Goal: Transaction & Acquisition: Purchase product/service

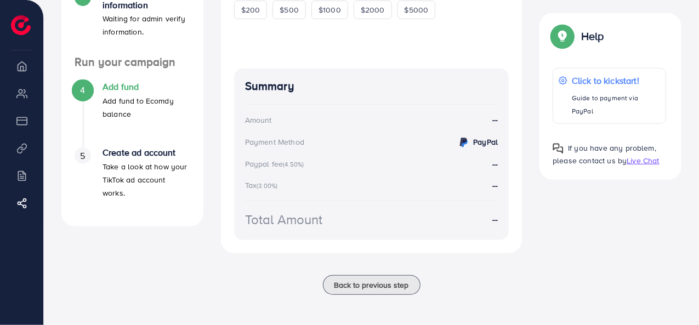
scroll to position [295, 0]
click at [363, 291] on button "Back to previous step" at bounding box center [372, 285] width 98 height 20
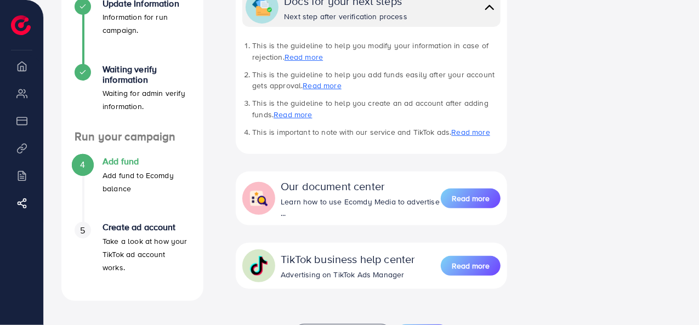
scroll to position [269, 0]
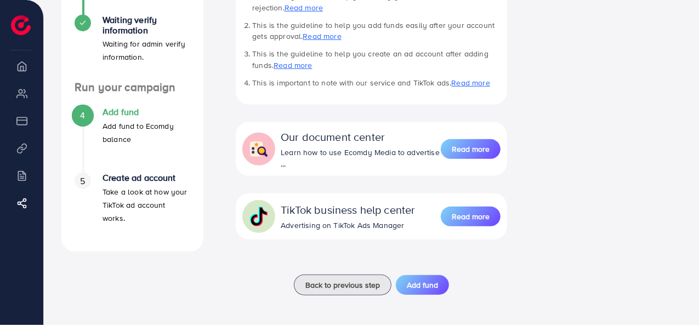
click at [103, 110] on h4 "Add fund" at bounding box center [147, 112] width 88 height 10
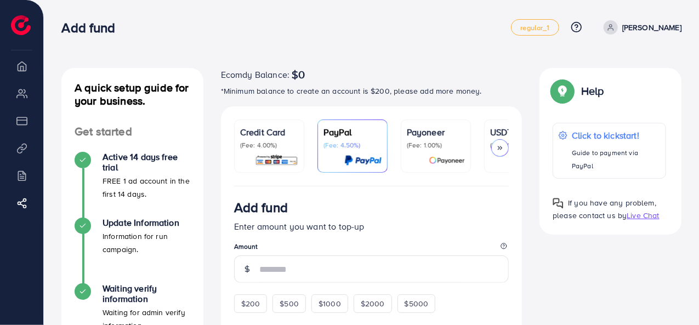
click at [504, 144] on icon at bounding box center [500, 148] width 8 height 8
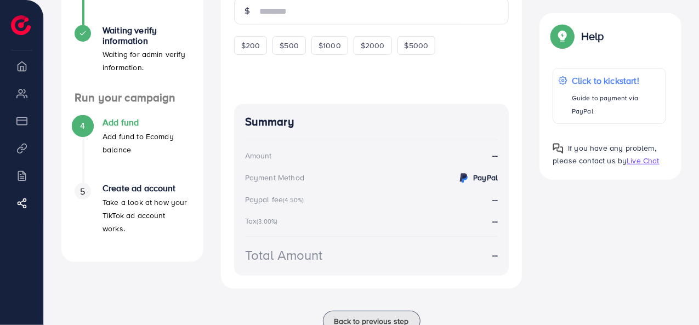
scroll to position [187, 0]
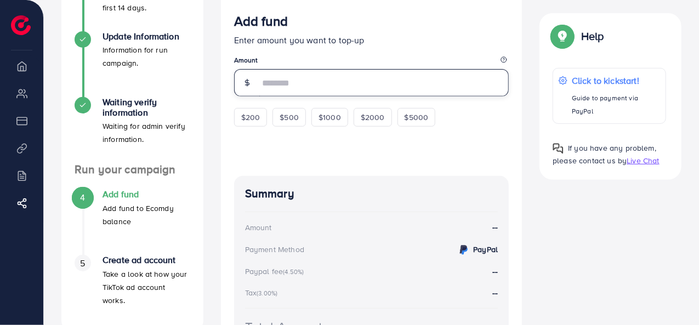
click at [329, 86] on input "number" at bounding box center [384, 82] width 250 height 27
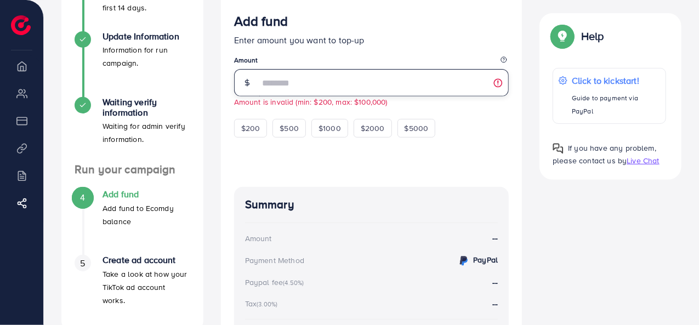
type input "*"
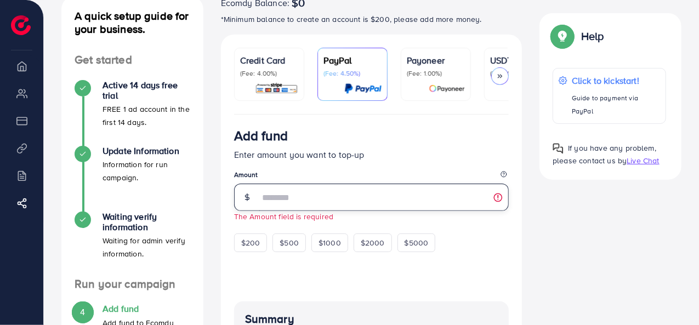
scroll to position [55, 0]
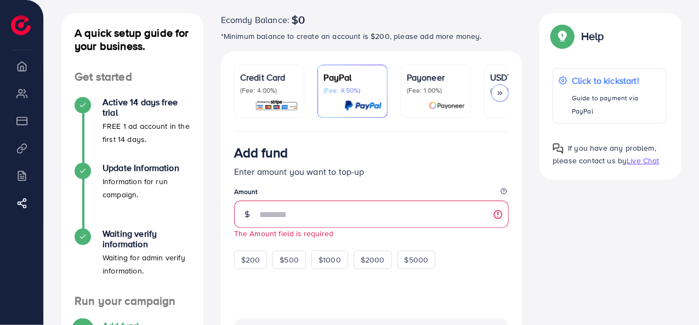
click at [409, 95] on div "Payoneer (Fee: 1.00%)" at bounding box center [436, 91] width 58 height 41
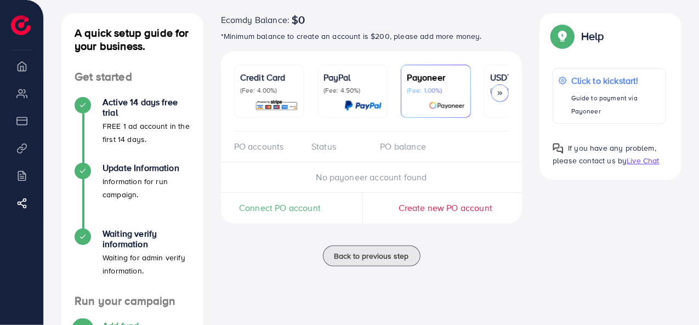
drag, startPoint x: 365, startPoint y: 130, endPoint x: 320, endPoint y: 127, distance: 45.7
click at [320, 127] on ul "Credit Card (Fee: 4.00%) PayPal (Fee: 4.50%) Payoneer (Fee: 1.00%) USDT (Fee: 0…" at bounding box center [371, 98] width 275 height 67
click at [272, 109] on img at bounding box center [276, 105] width 43 height 13
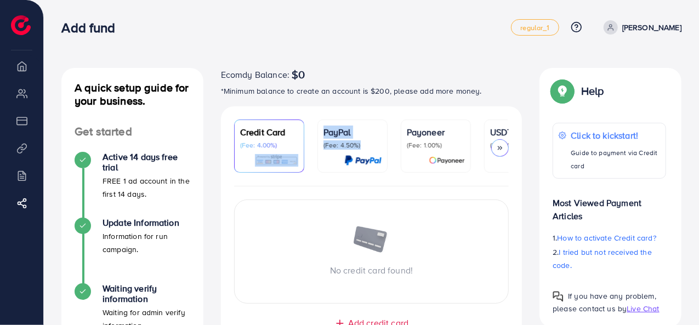
drag, startPoint x: 289, startPoint y: 185, endPoint x: 338, endPoint y: 185, distance: 49.4
click at [338, 185] on ul "Credit Card (Fee: 4.00%) PayPal (Fee: 4.50%) Payoneer (Fee: 1.00%) USDT (Fee: 0…" at bounding box center [371, 153] width 275 height 67
click at [342, 189] on div "No credit card found! Add credit card Guaranteed SAFE Checkout" at bounding box center [372, 278] width 302 height 183
drag, startPoint x: 340, startPoint y: 189, endPoint x: 388, endPoint y: 189, distance: 48.3
click at [388, 189] on div "No credit card found! Add credit card Guaranteed SAFE Checkout" at bounding box center [372, 278] width 302 height 183
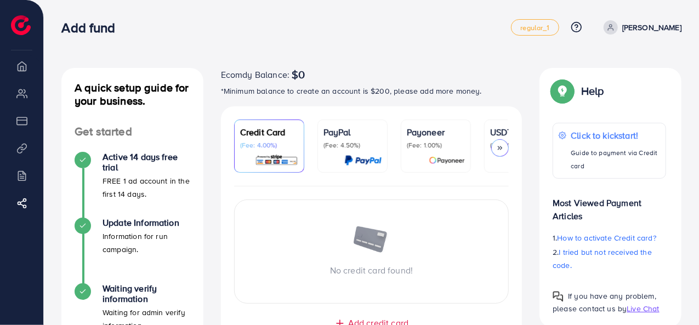
drag, startPoint x: 377, startPoint y: 189, endPoint x: 415, endPoint y: 189, distance: 37.3
click at [415, 189] on div "No credit card found! Add credit card Guaranteed SAFE Checkout" at bounding box center [372, 278] width 302 height 183
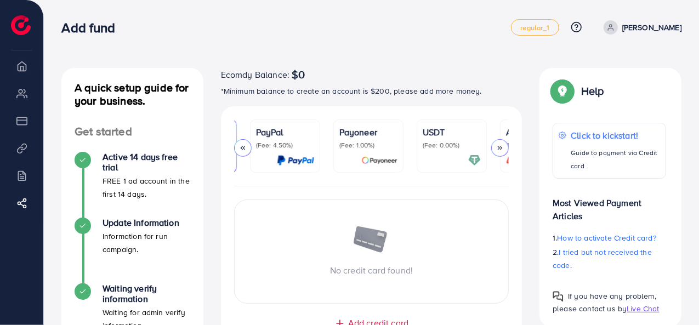
scroll to position [0, 128]
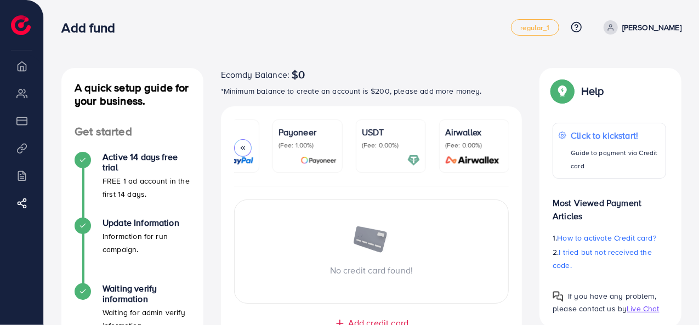
click at [388, 143] on p "(Fee: 0.00%)" at bounding box center [391, 145] width 58 height 9
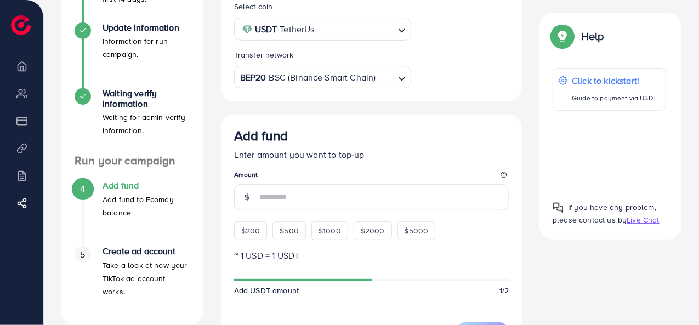
scroll to position [219, 0]
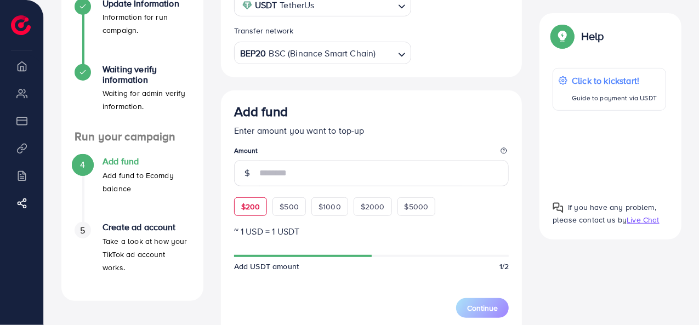
click at [255, 210] on span "$200" at bounding box center [250, 206] width 19 height 11
type input "***"
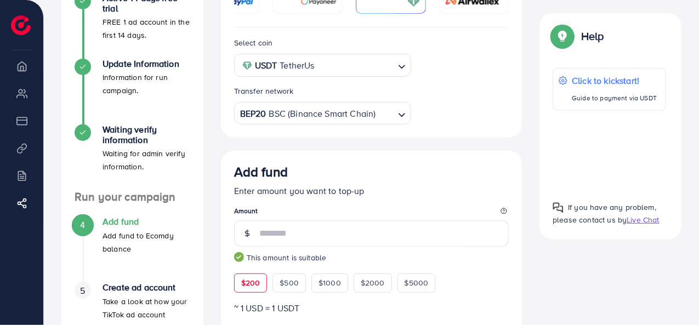
scroll to position [0, 0]
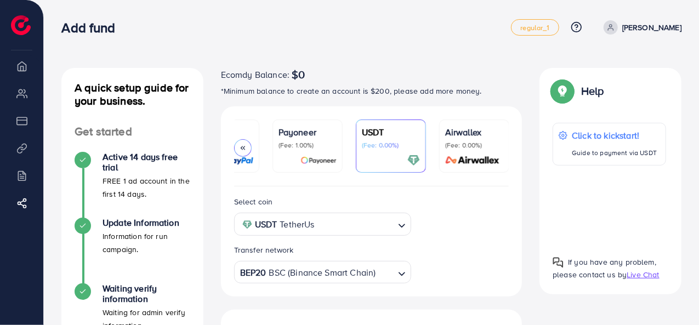
click at [303, 146] on p "(Fee: 1.00%)" at bounding box center [308, 145] width 58 height 9
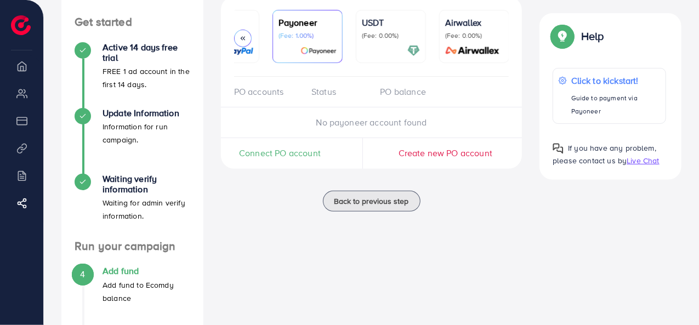
scroll to position [55, 0]
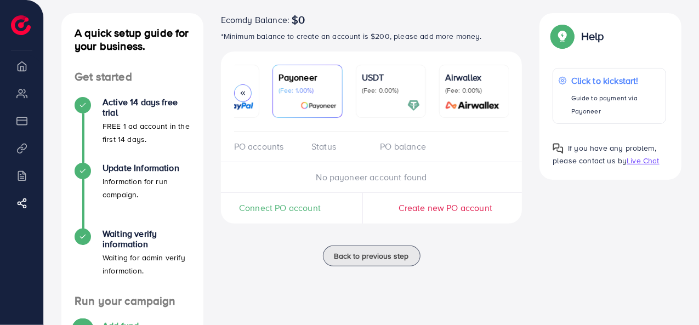
click at [396, 70] on link "USDT (Fee: 0.00%)" at bounding box center [391, 91] width 70 height 53
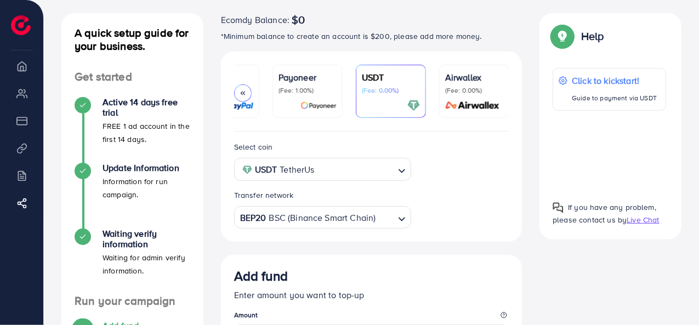
click at [312, 73] on p "Payoneer" at bounding box center [308, 77] width 58 height 13
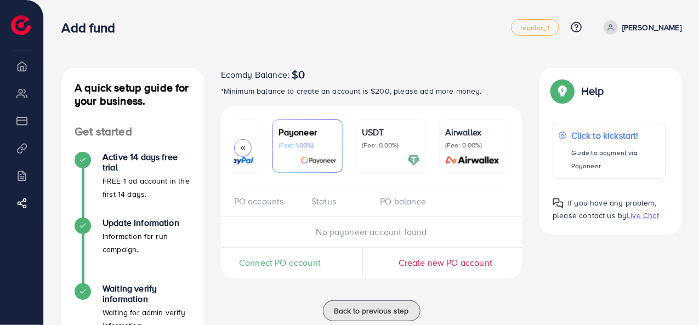
drag, startPoint x: 383, startPoint y: 189, endPoint x: 358, endPoint y: 189, distance: 25.2
click at [358, 189] on div "PO accounts Status PO balance" at bounding box center [372, 202] width 302 height 31
click at [362, 189] on div "PO accounts Status PO balance" at bounding box center [372, 202] width 302 height 31
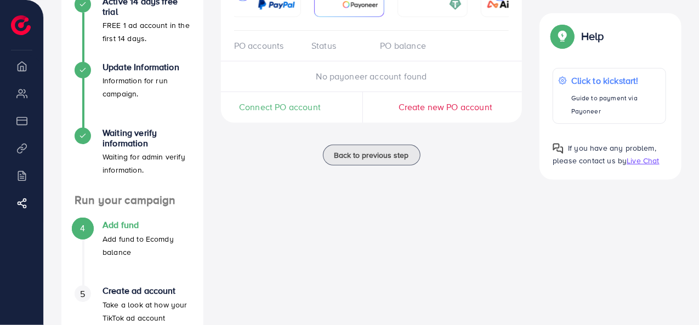
scroll to position [160, 0]
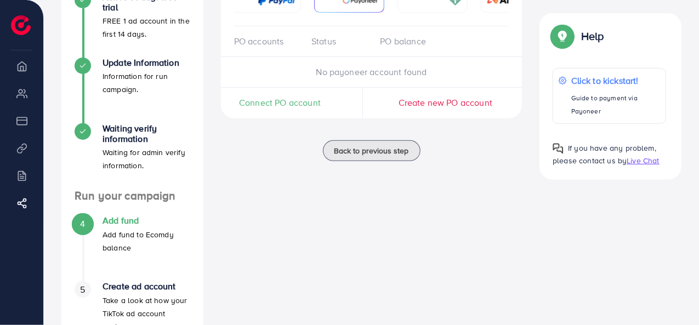
click at [154, 236] on p "Add fund to Ecomdy balance" at bounding box center [147, 241] width 88 height 26
click at [129, 235] on p "Add fund to Ecomdy balance" at bounding box center [147, 241] width 88 height 26
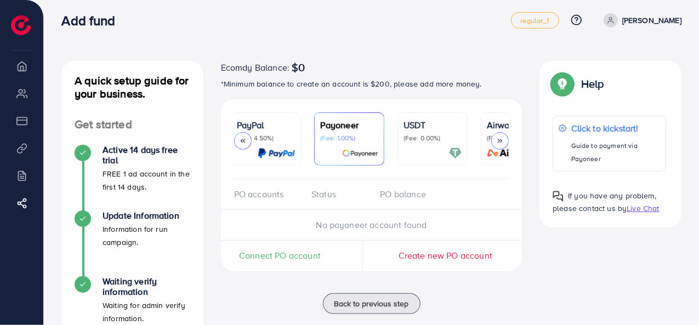
scroll to position [0, 0]
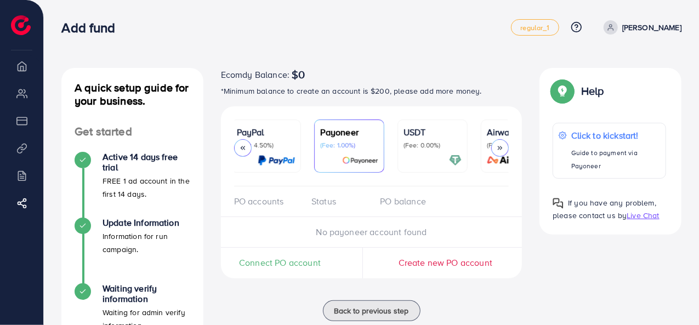
click at [251, 150] on div "PayPal (Fee: 4.50%)" at bounding box center [266, 146] width 58 height 41
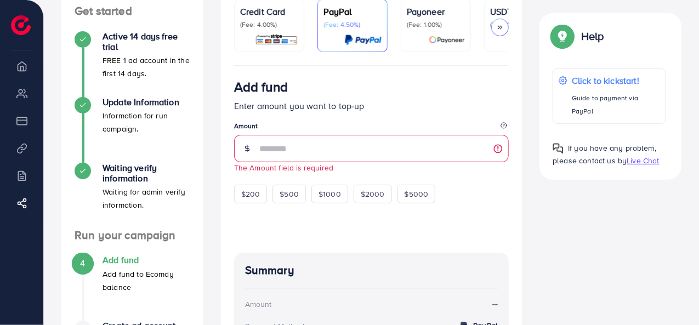
scroll to position [176, 0]
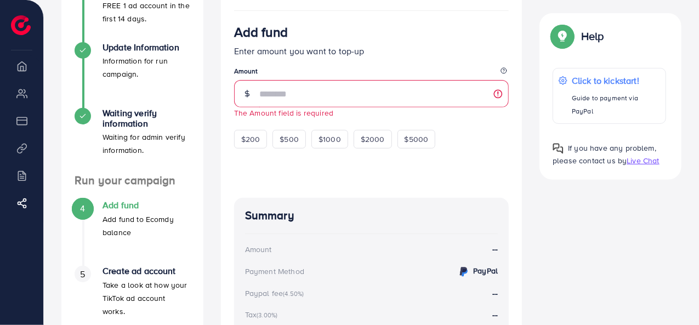
click at [466, 121] on div "Add fund Enter amount you want to top-up Amount The Amount field is required $2…" at bounding box center [371, 86] width 275 height 125
click at [476, 130] on div "Add fund Enter amount you want to top-up Amount The Amount field is required $2…" at bounding box center [371, 86] width 275 height 125
click at [342, 78] on legend "Amount" at bounding box center [371, 73] width 275 height 14
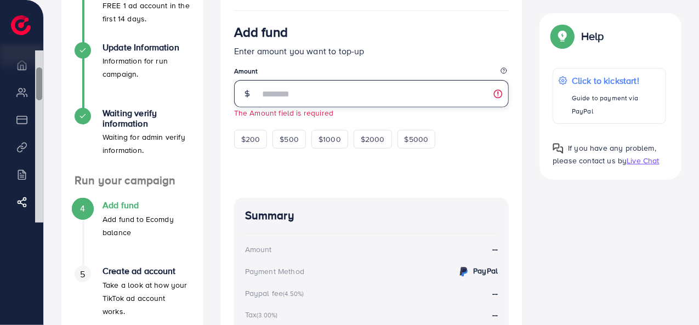
scroll to position [0, 0]
drag, startPoint x: 36, startPoint y: 72, endPoint x: 34, endPoint y: 46, distance: 25.9
click at [34, 46] on div "Ecomdy Balance $0 Overview My ad accounts Payment Product Links Billing Affilia…" at bounding box center [22, 162] width 44 height 325
